Goal: Information Seeking & Learning: Find contact information

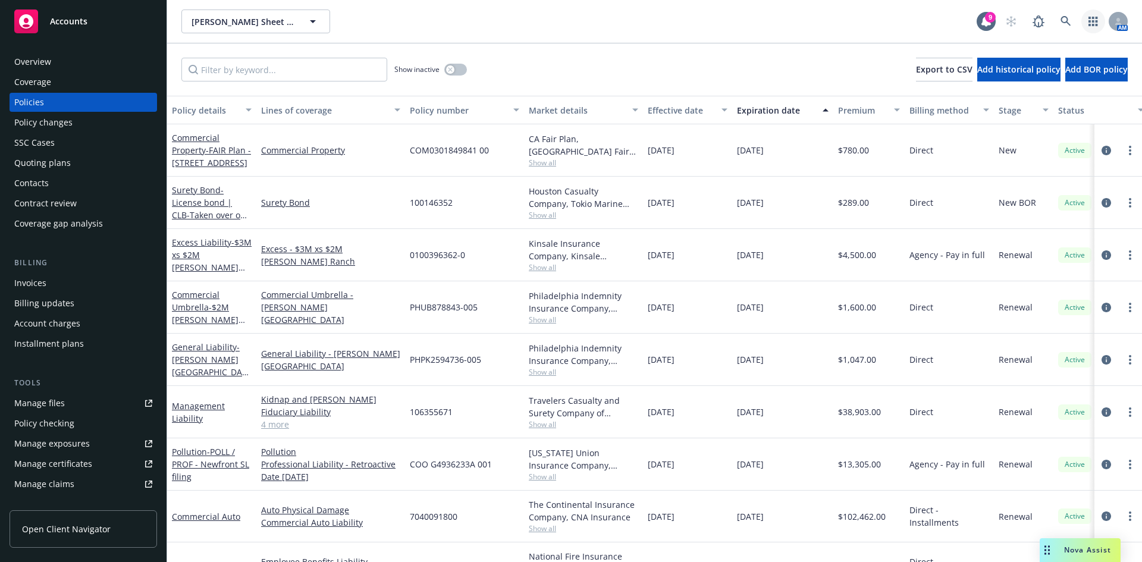
click at [1088, 24] on icon "button" at bounding box center [1093, 22] width 10 height 10
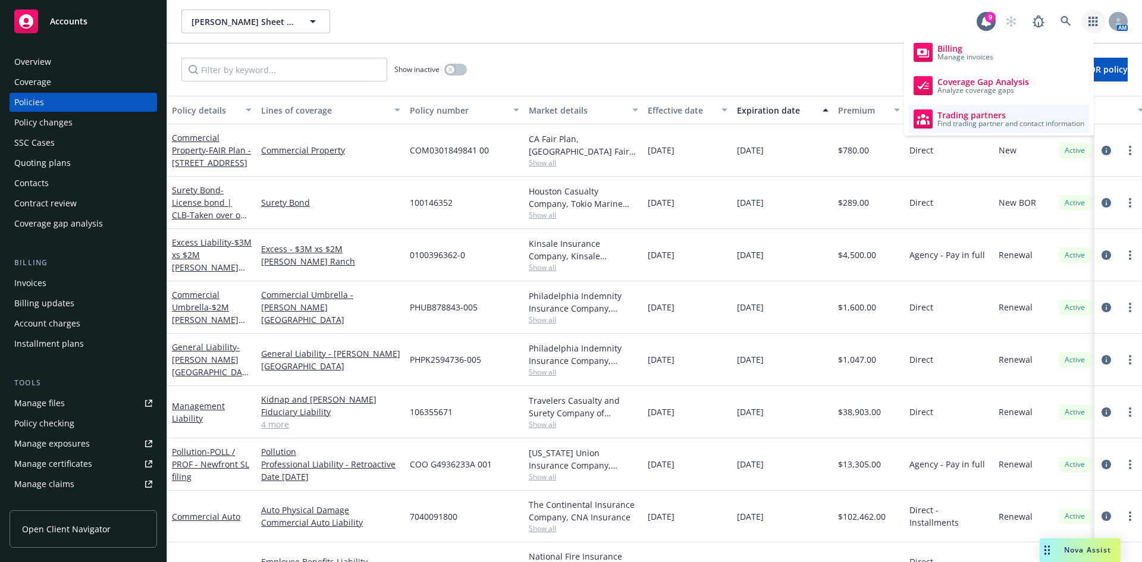
click at [1023, 109] on div "Trading partners Find trading partner and contact information" at bounding box center [999, 118] width 171 height 19
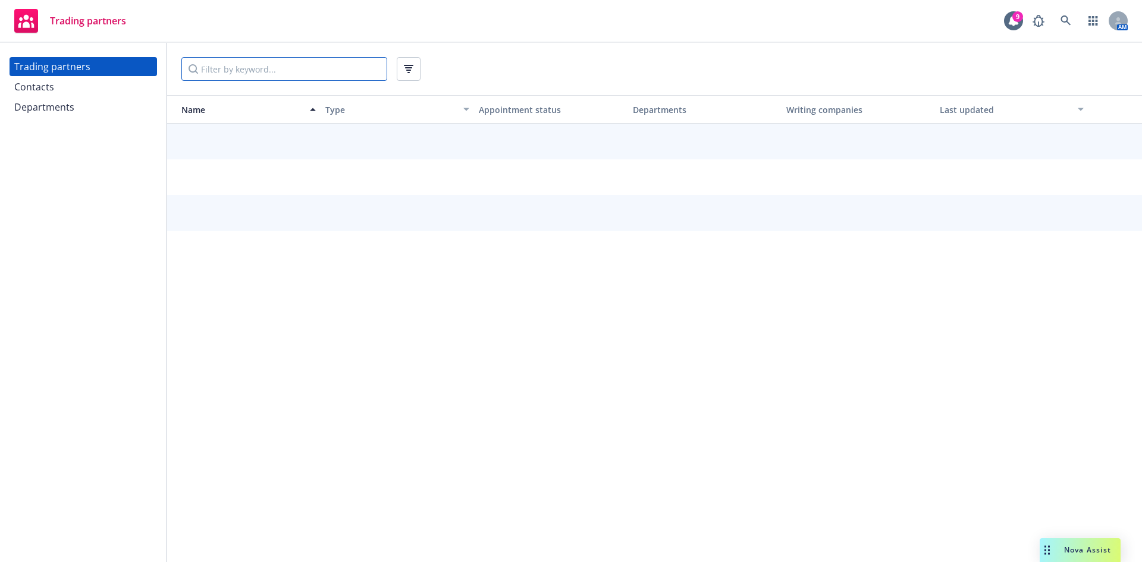
click at [223, 73] on input "Filter by keyword..." at bounding box center [284, 69] width 206 height 24
type input "[US_STATE]"
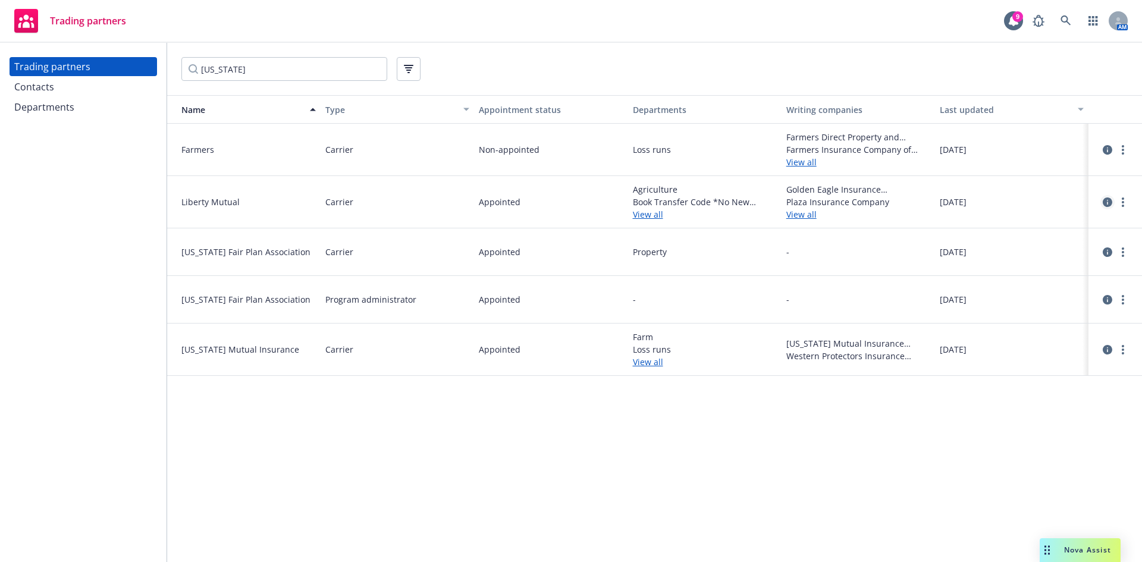
click at [1108, 204] on icon "circleInformation" at bounding box center [1108, 202] width 10 height 10
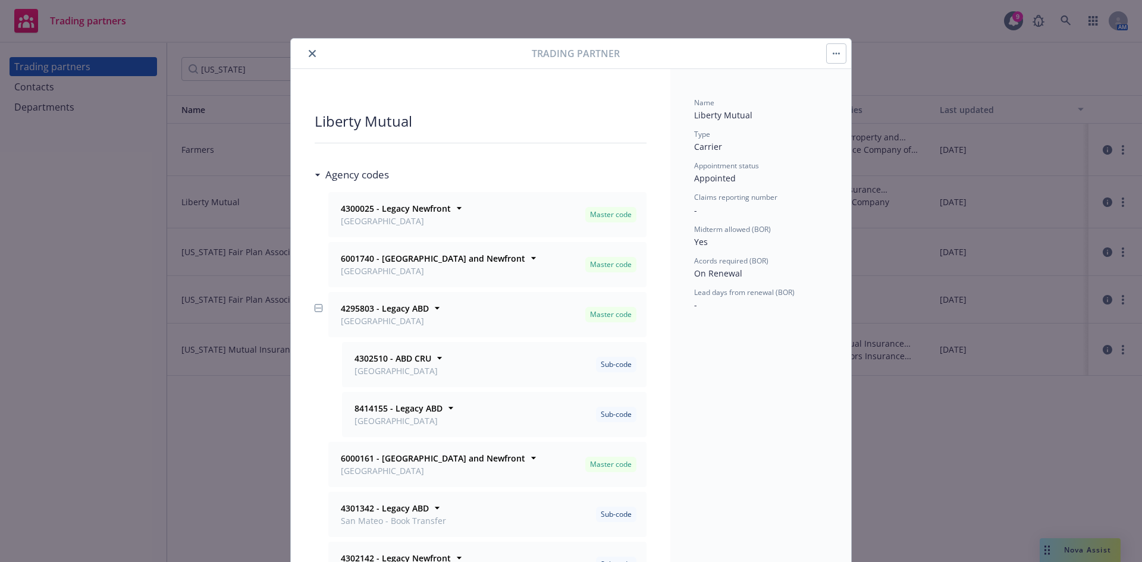
click at [309, 51] on icon "close" at bounding box center [312, 53] width 7 height 7
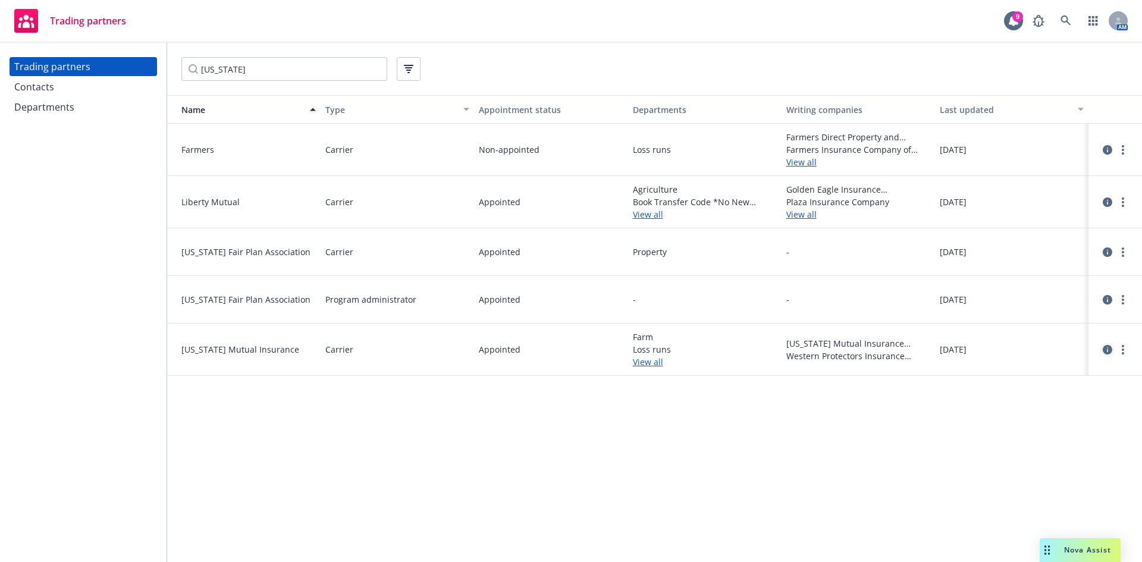
click at [1104, 350] on icon "circleInformation" at bounding box center [1108, 350] width 10 height 10
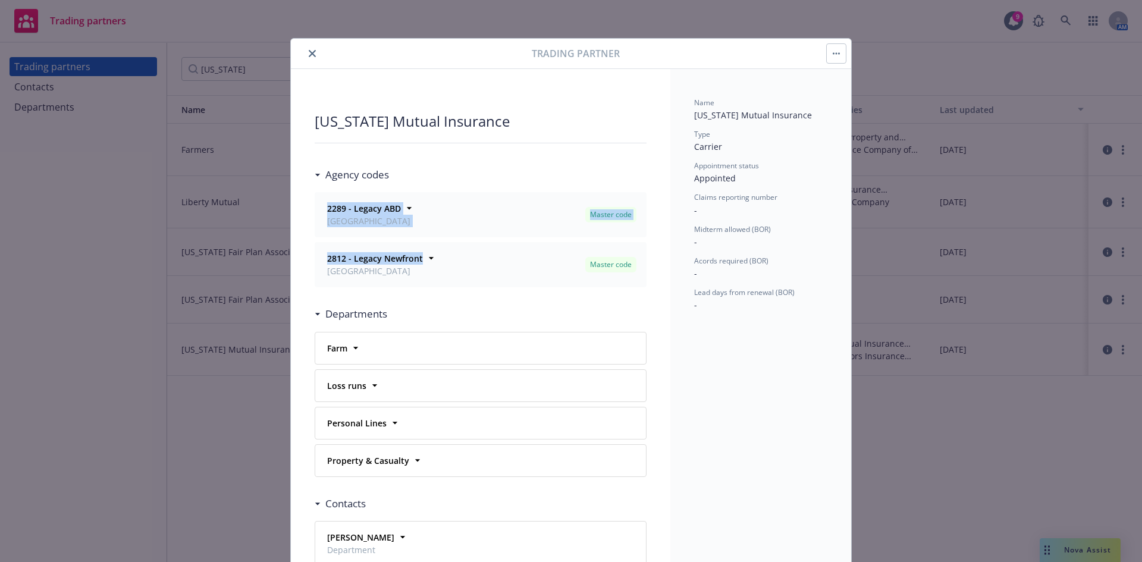
drag, startPoint x: 321, startPoint y: 208, endPoint x: 445, endPoint y: 263, distance: 136.1
click at [445, 263] on ul "2289 - Legacy ABD San Mateo Master code Office San Mateo Notes - Department Far…" at bounding box center [481, 239] width 332 height 95
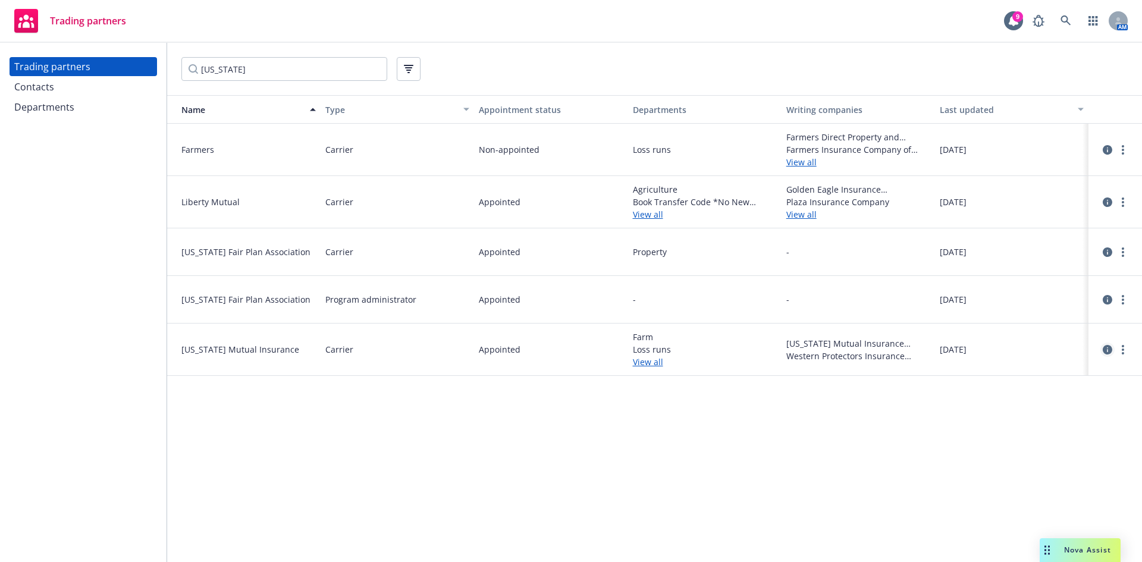
click at [1104, 346] on icon "circleInformation" at bounding box center [1108, 350] width 10 height 10
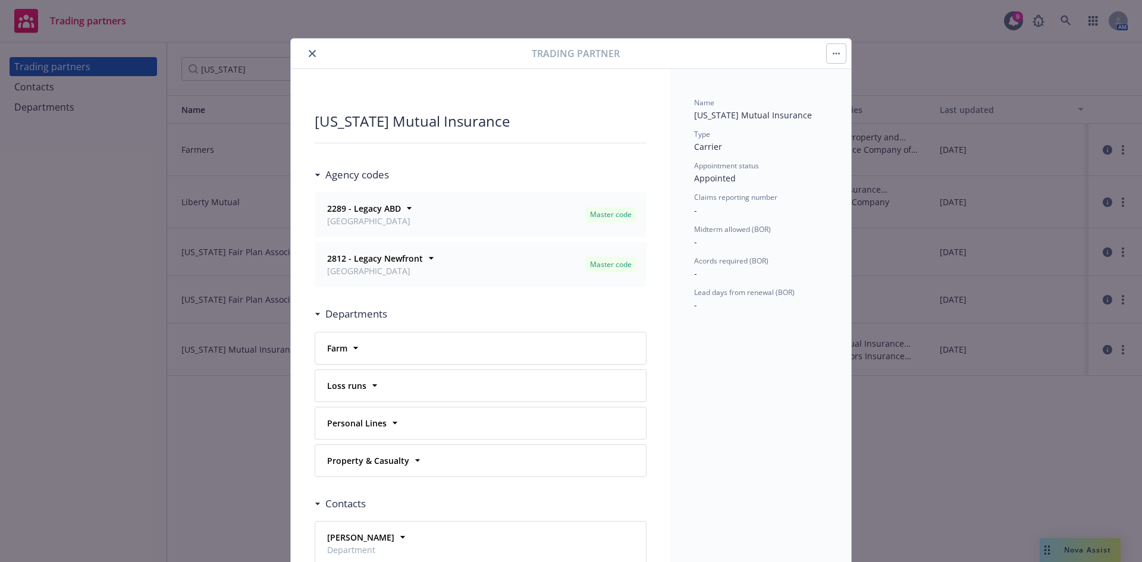
scroll to position [36, 0]
